Goal: Navigation & Orientation: Find specific page/section

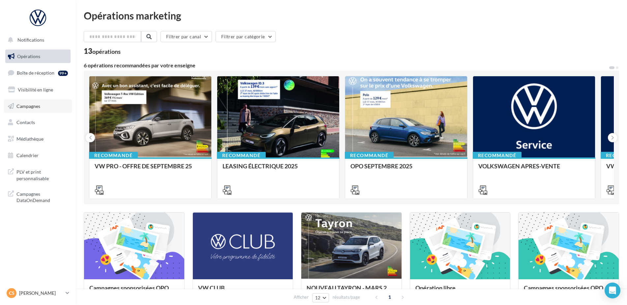
click at [32, 108] on span "Campagnes" at bounding box center [28, 106] width 24 height 6
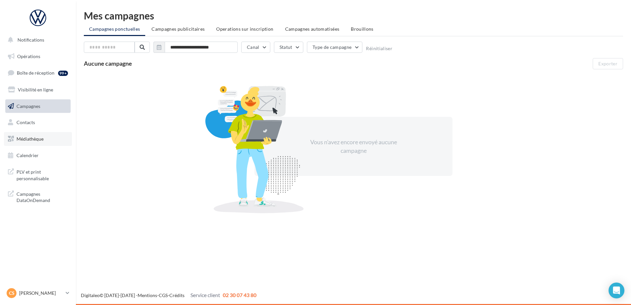
click at [34, 140] on span "Médiathèque" at bounding box center [29, 139] width 27 height 6
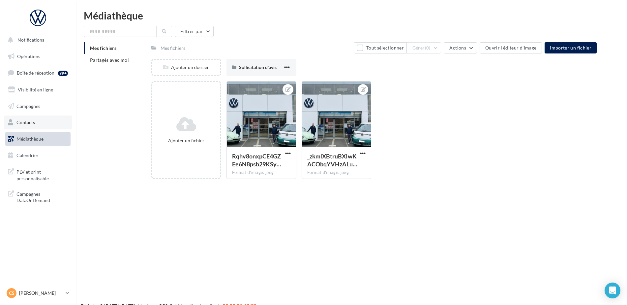
click at [26, 121] on span "Contacts" at bounding box center [25, 122] width 18 height 6
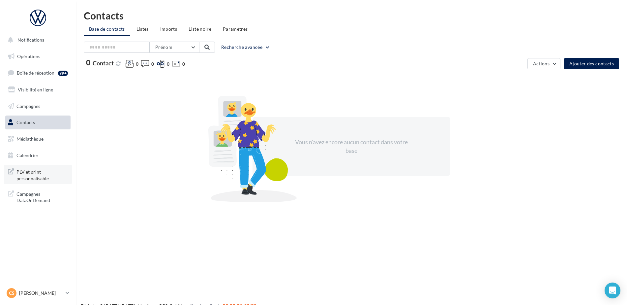
click at [33, 172] on span "PLV et print personnalisable" at bounding box center [41, 174] width 51 height 14
click at [28, 196] on span "Campagnes DataOnDemand" at bounding box center [41, 196] width 51 height 14
click at [32, 52] on link "Opérations" at bounding box center [38, 56] width 68 height 14
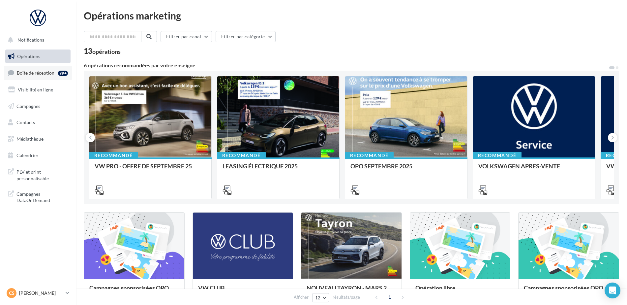
click at [39, 73] on span "Boîte de réception" at bounding box center [36, 73] width 38 height 6
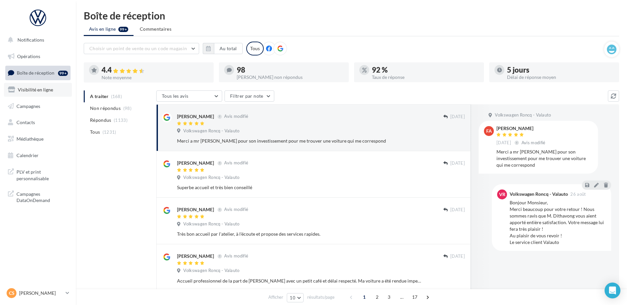
click at [32, 91] on span "Visibilité en ligne" at bounding box center [35, 90] width 35 height 6
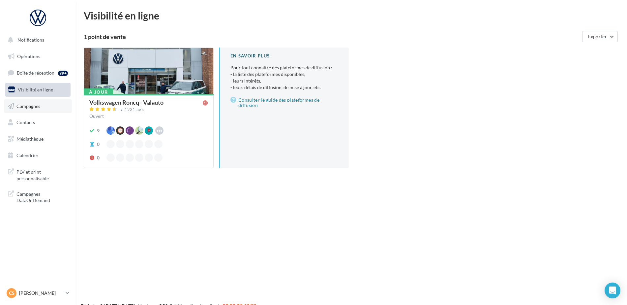
click at [28, 109] on span "Campagnes" at bounding box center [28, 106] width 24 height 6
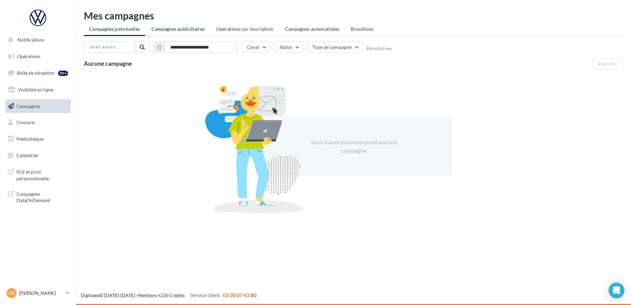
click at [178, 28] on span "Campagnes publicitaires" at bounding box center [177, 29] width 53 height 6
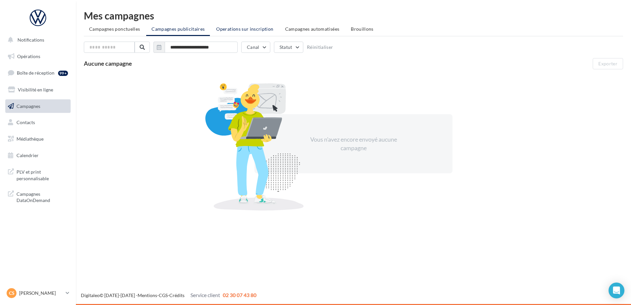
click at [244, 28] on span "Operations sur inscription" at bounding box center [244, 29] width 57 height 6
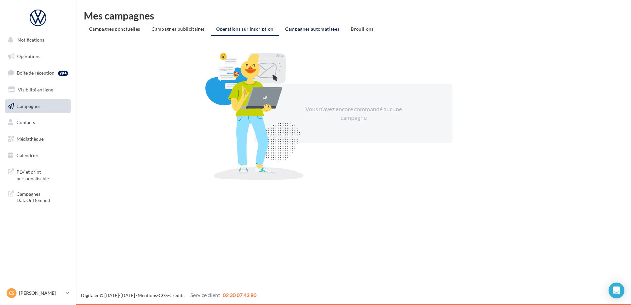
click at [311, 28] on span "Campagnes automatisées" at bounding box center [312, 29] width 54 height 6
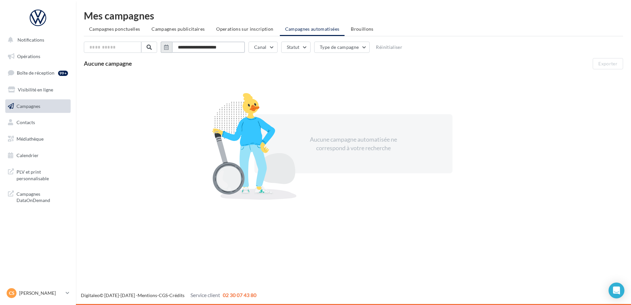
click at [239, 46] on input "**********" at bounding box center [208, 47] width 73 height 11
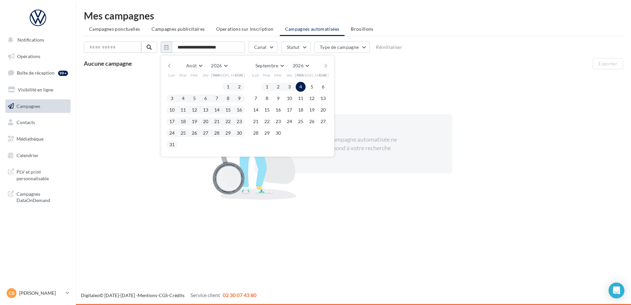
click at [172, 65] on button "button" at bounding box center [169, 65] width 6 height 9
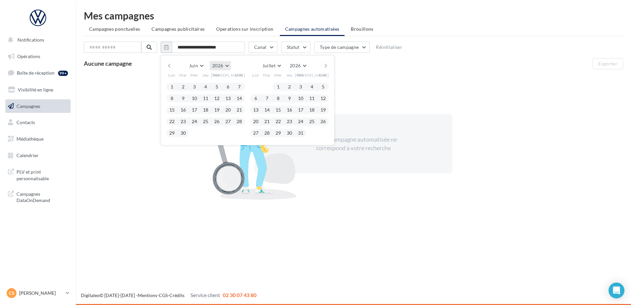
click at [231, 66] on button "2026" at bounding box center [219, 65] width 21 height 9
click at [213, 84] on button "2025" at bounding box center [208, 82] width 46 height 12
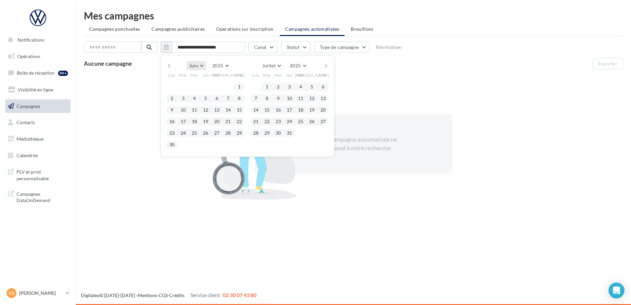
click at [205, 66] on button "Juin" at bounding box center [195, 65] width 19 height 9
click at [211, 127] on span "Septembre" at bounding box center [203, 126] width 22 height 6
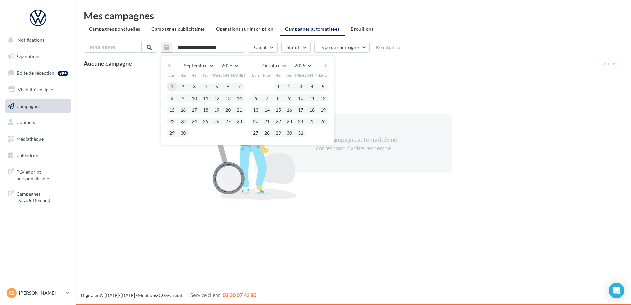
click at [173, 88] on button "1" at bounding box center [172, 87] width 10 height 10
click at [185, 135] on button "30" at bounding box center [183, 133] width 10 height 10
type input "**********"
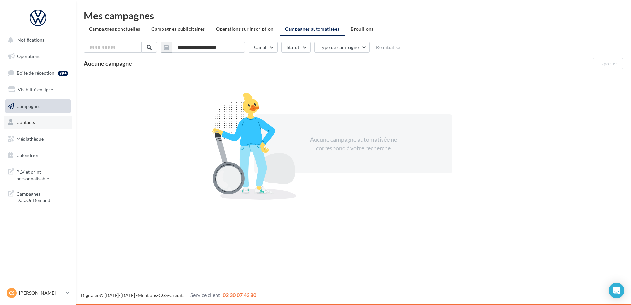
click at [31, 119] on link "Contacts" at bounding box center [38, 122] width 68 height 14
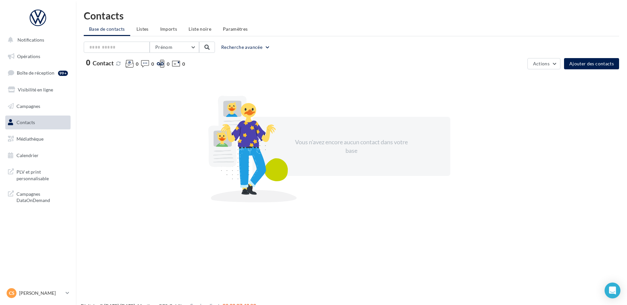
click at [33, 139] on span "Médiathèque" at bounding box center [29, 139] width 27 height 6
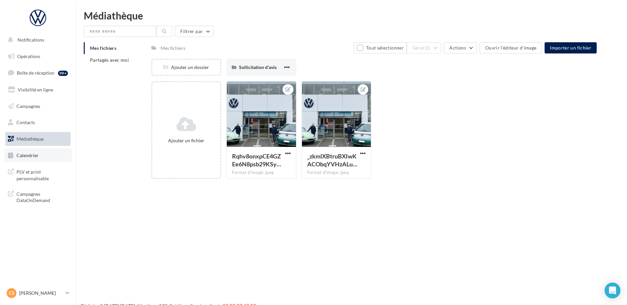
click at [39, 158] on link "Calendrier" at bounding box center [38, 155] width 68 height 14
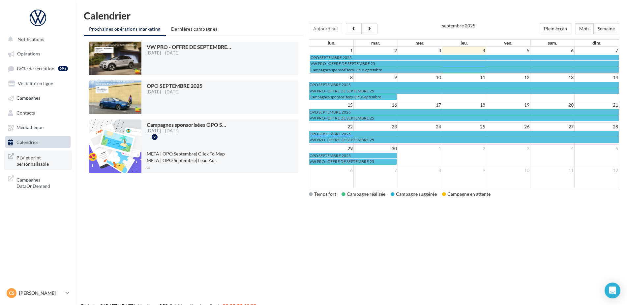
click at [33, 163] on span "PLV et print personnalisable" at bounding box center [41, 160] width 51 height 14
click at [193, 26] on span "Dernières campagnes" at bounding box center [194, 29] width 47 height 6
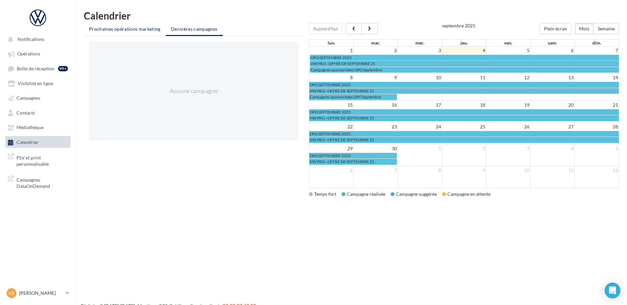
click at [142, 28] on span "Prochaines opérations marketing" at bounding box center [125, 29] width 72 height 6
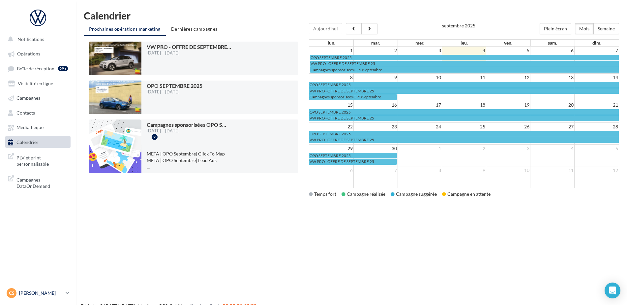
click at [69, 294] on icon at bounding box center [68, 293] width 4 height 6
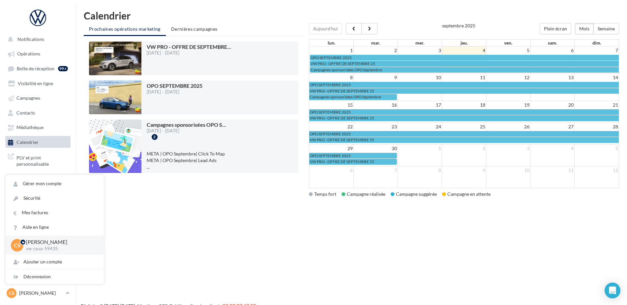
click at [129, 219] on div "Notifications Opérations Boîte de réception 99+ Visibilité en ligne Campagnes C…" at bounding box center [313, 163] width 627 height 305
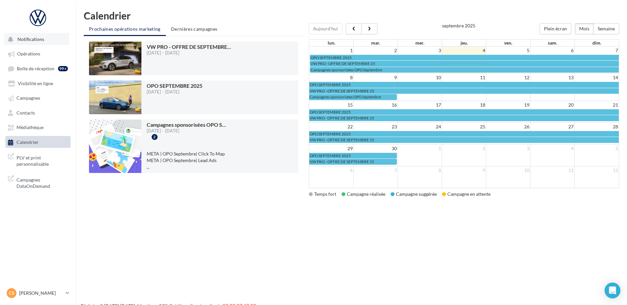
click at [30, 41] on span "Notifications" at bounding box center [30, 39] width 27 height 6
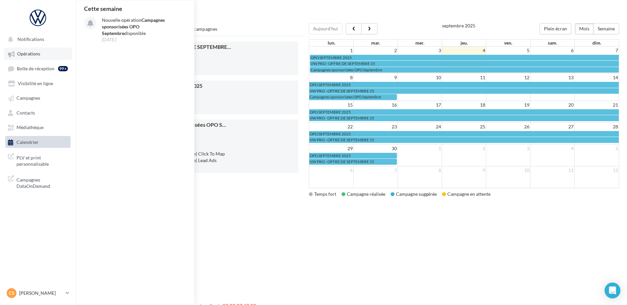
click at [35, 54] on span "Opérations" at bounding box center [28, 54] width 23 height 6
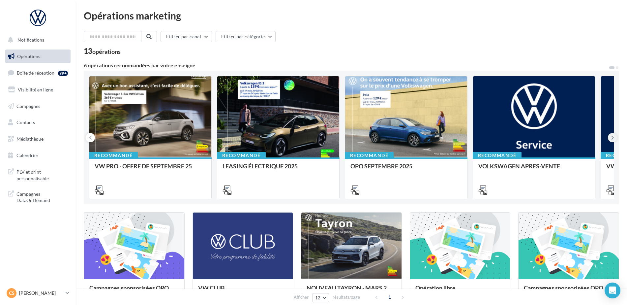
click at [613, 137] on icon at bounding box center [612, 137] width 3 height 7
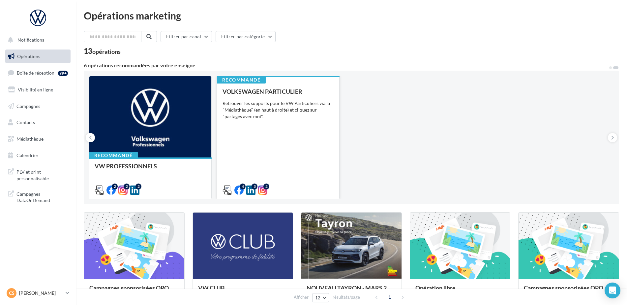
click at [273, 110] on div "Retrouver les supports pour le VW Particuliers via la "Médiathèque" (en haut à …" at bounding box center [278, 110] width 111 height 20
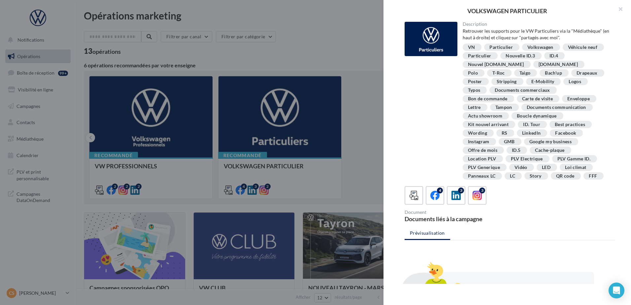
click at [167, 44] on div at bounding box center [315, 152] width 631 height 305
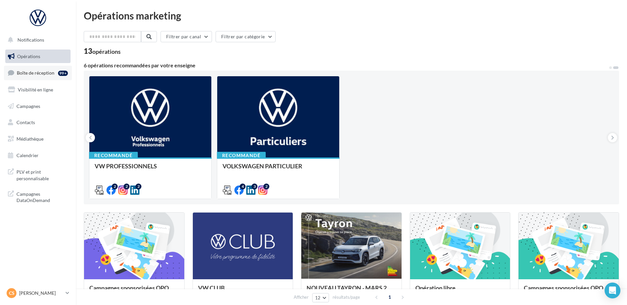
click at [35, 71] on span "Boîte de réception" at bounding box center [36, 73] width 38 height 6
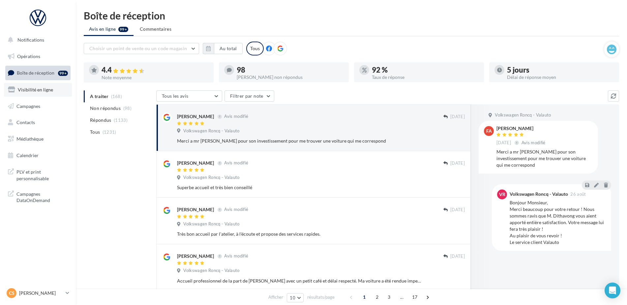
click at [43, 90] on span "Visibilité en ligne" at bounding box center [35, 90] width 35 height 6
click at [37, 89] on span "Visibilité en ligne" at bounding box center [35, 90] width 35 height 6
click at [34, 88] on span "Visibilité en ligne" at bounding box center [35, 90] width 35 height 6
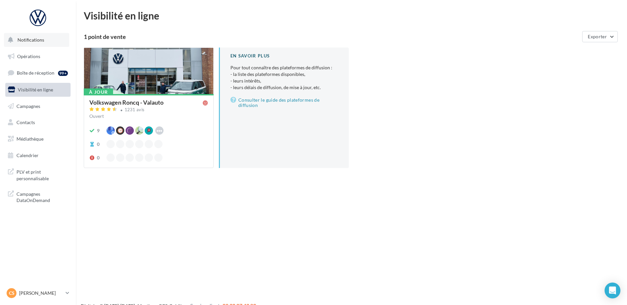
click at [22, 38] on span "Notifications" at bounding box center [30, 40] width 27 height 6
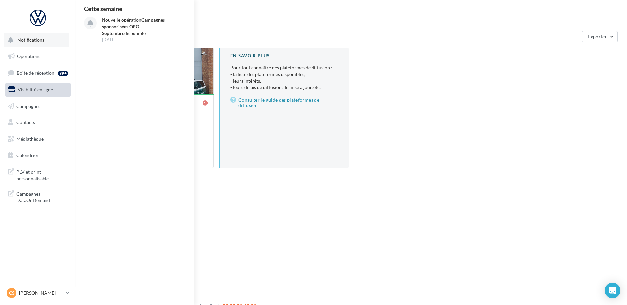
click at [22, 38] on span "Notifications" at bounding box center [30, 40] width 27 height 6
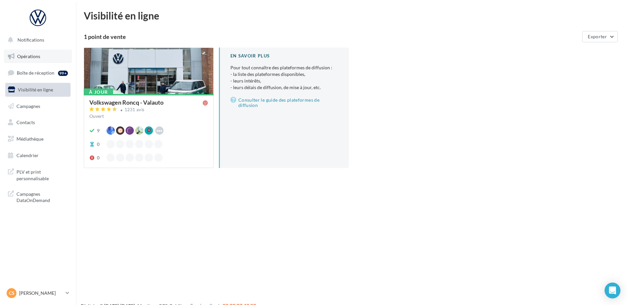
click at [21, 57] on span "Opérations" at bounding box center [28, 56] width 23 height 6
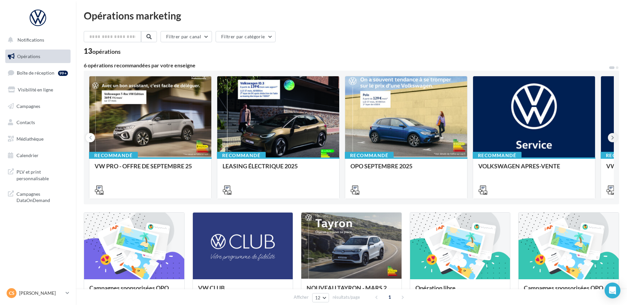
click at [613, 136] on icon at bounding box center [612, 137] width 3 height 7
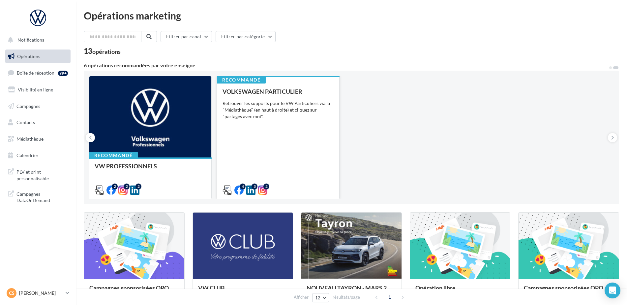
click at [274, 128] on div "VOLKSWAGEN PARTICULIER Retrouver les supports pour le VW Particuliers via la "M…" at bounding box center [278, 140] width 111 height 105
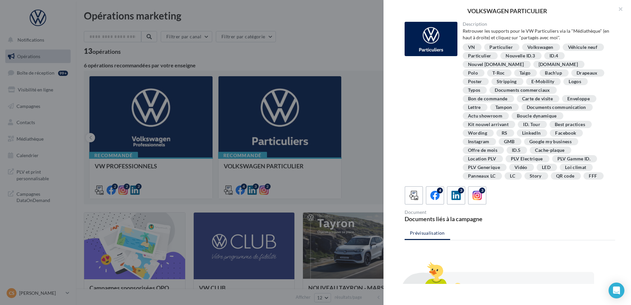
click at [519, 73] on div "Taigo" at bounding box center [524, 73] width 11 height 5
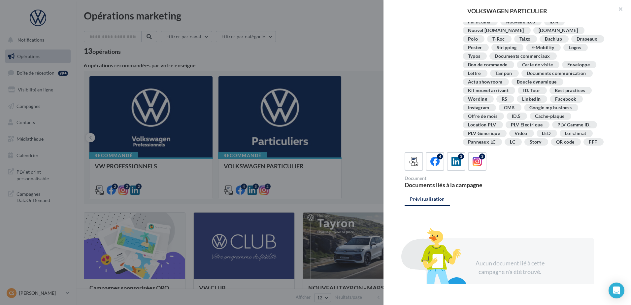
scroll to position [120, 0]
